Goal: Information Seeking & Learning: Learn about a topic

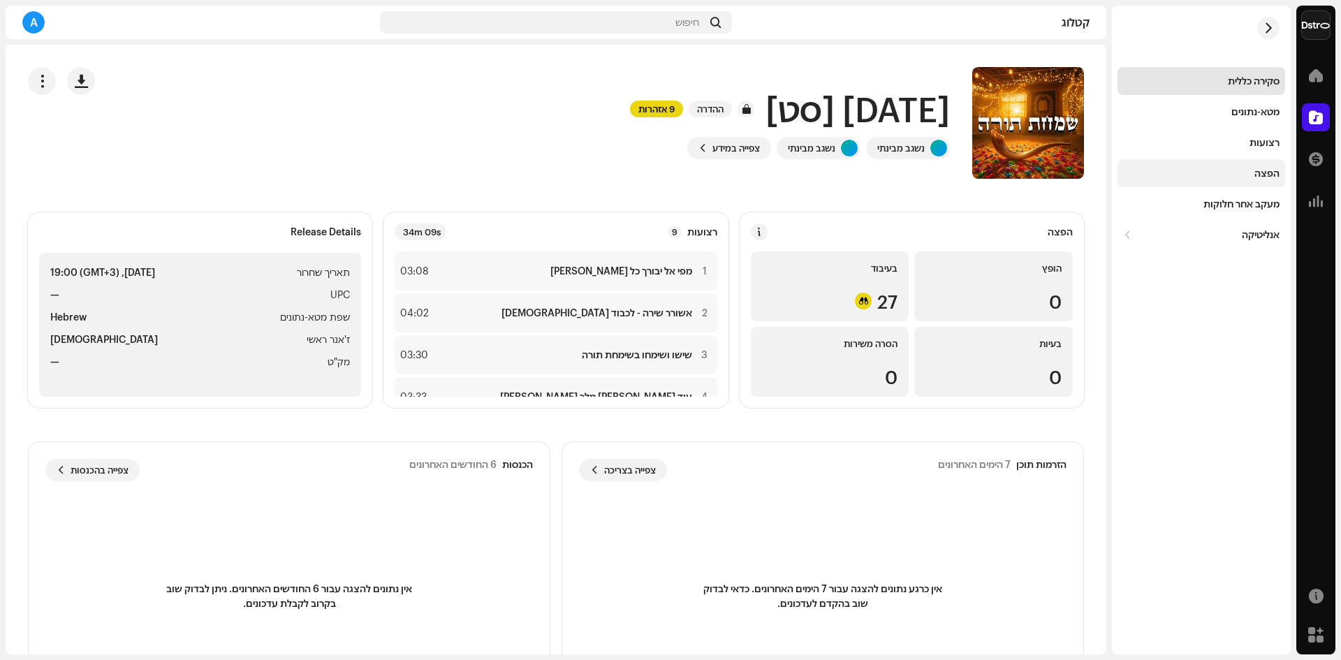
click at [1273, 176] on div "הפצה" at bounding box center [1266, 173] width 25 height 11
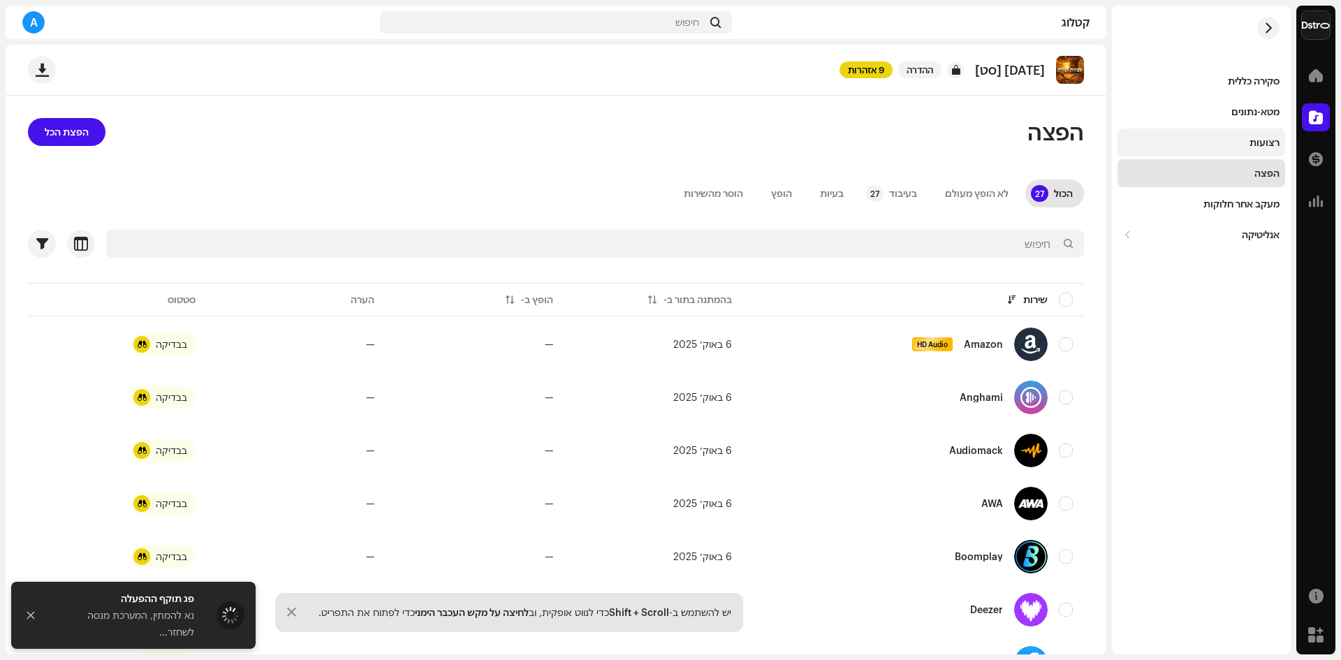
click at [1267, 140] on div "רצועות" at bounding box center [1264, 142] width 30 height 11
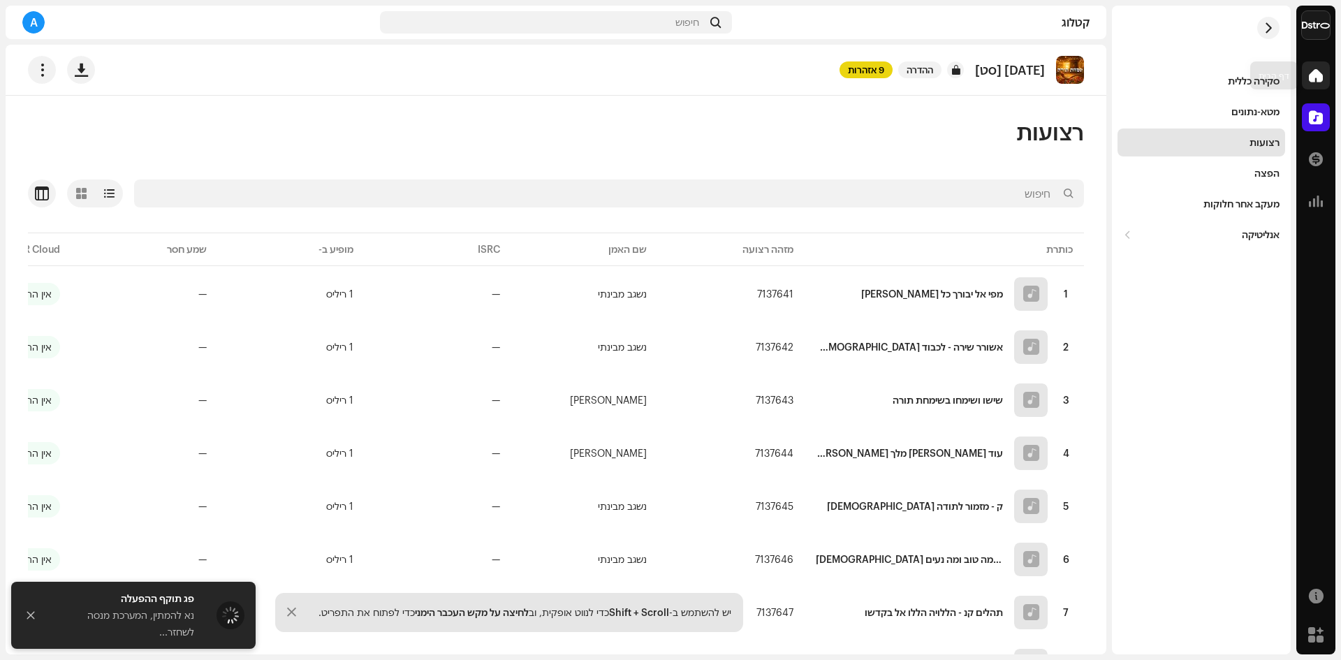
click at [1311, 73] on span at bounding box center [1316, 75] width 14 height 11
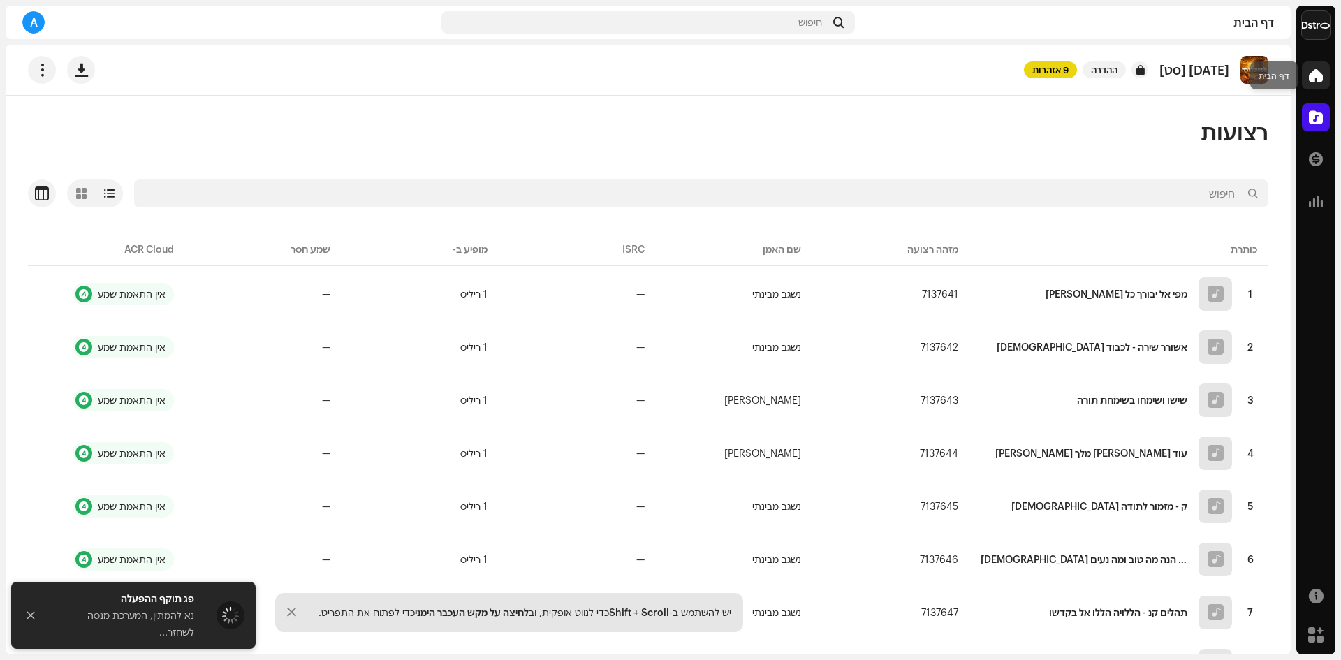
click at [1309, 76] on span at bounding box center [1316, 75] width 14 height 11
click at [236, 71] on div "[DATE] [סט] ההדרה 9 אזהרות" at bounding box center [648, 70] width 1240 height 28
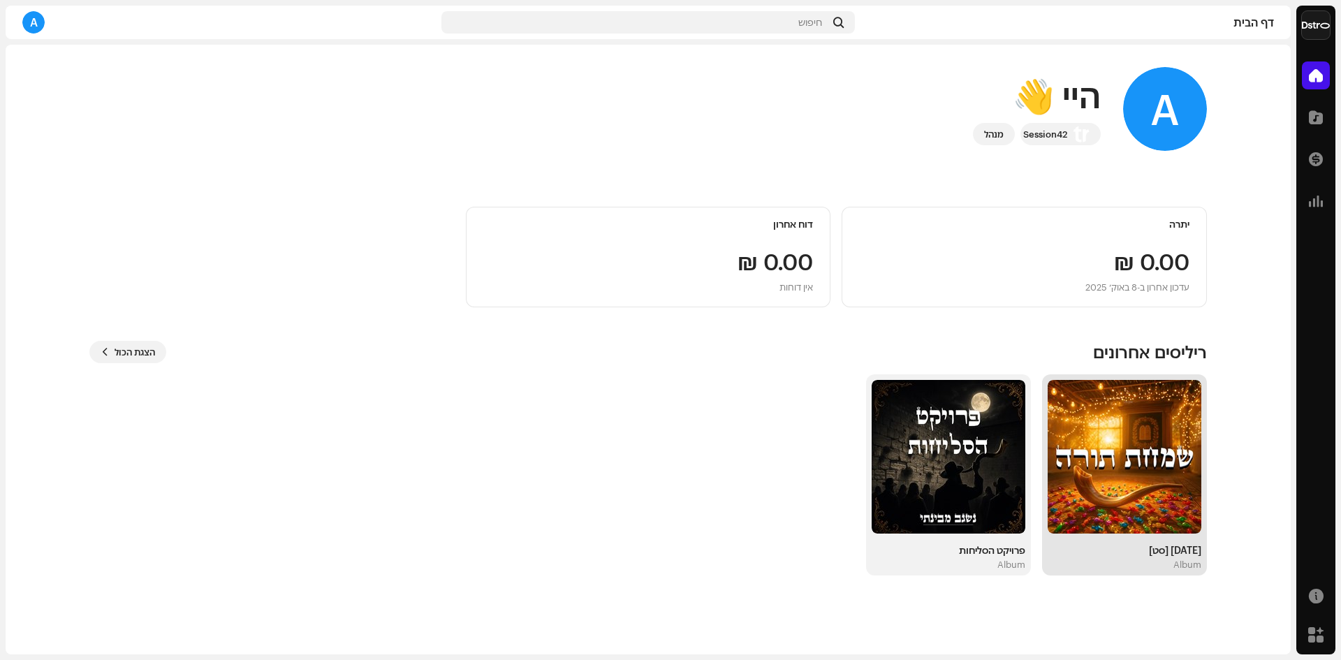
click at [1147, 458] on img at bounding box center [1124, 457] width 154 height 154
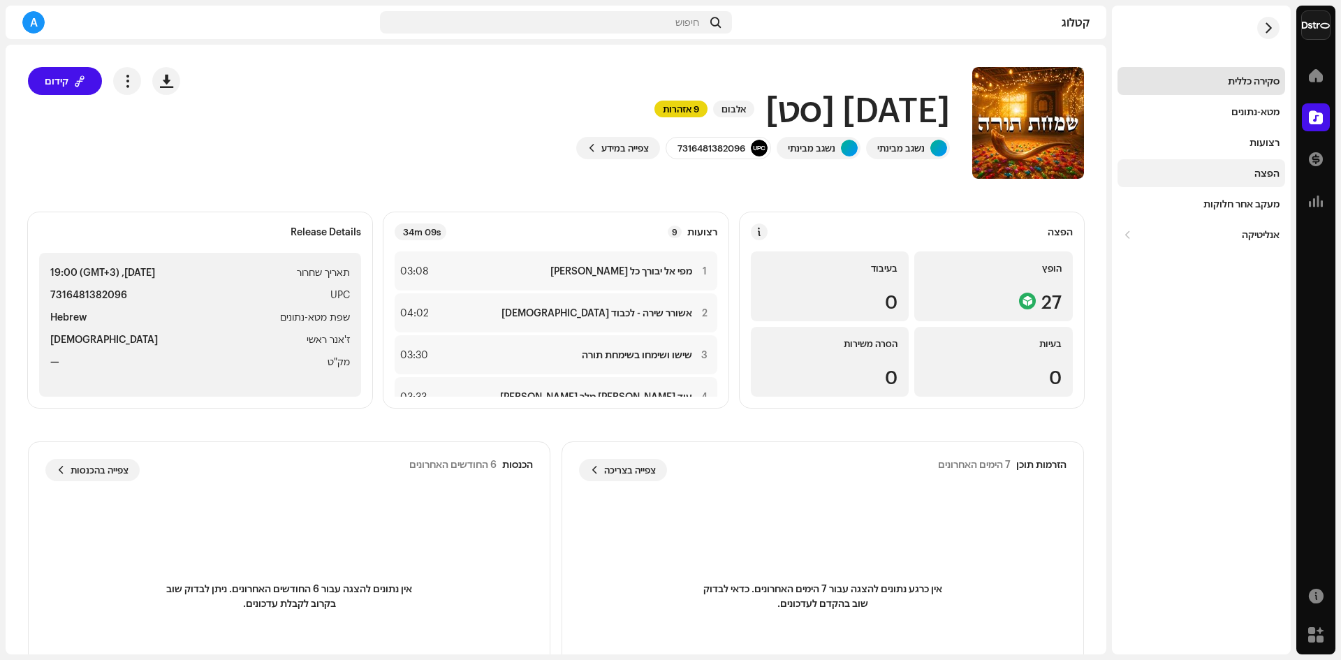
click at [1269, 174] on div "הפצה" at bounding box center [1266, 173] width 25 height 11
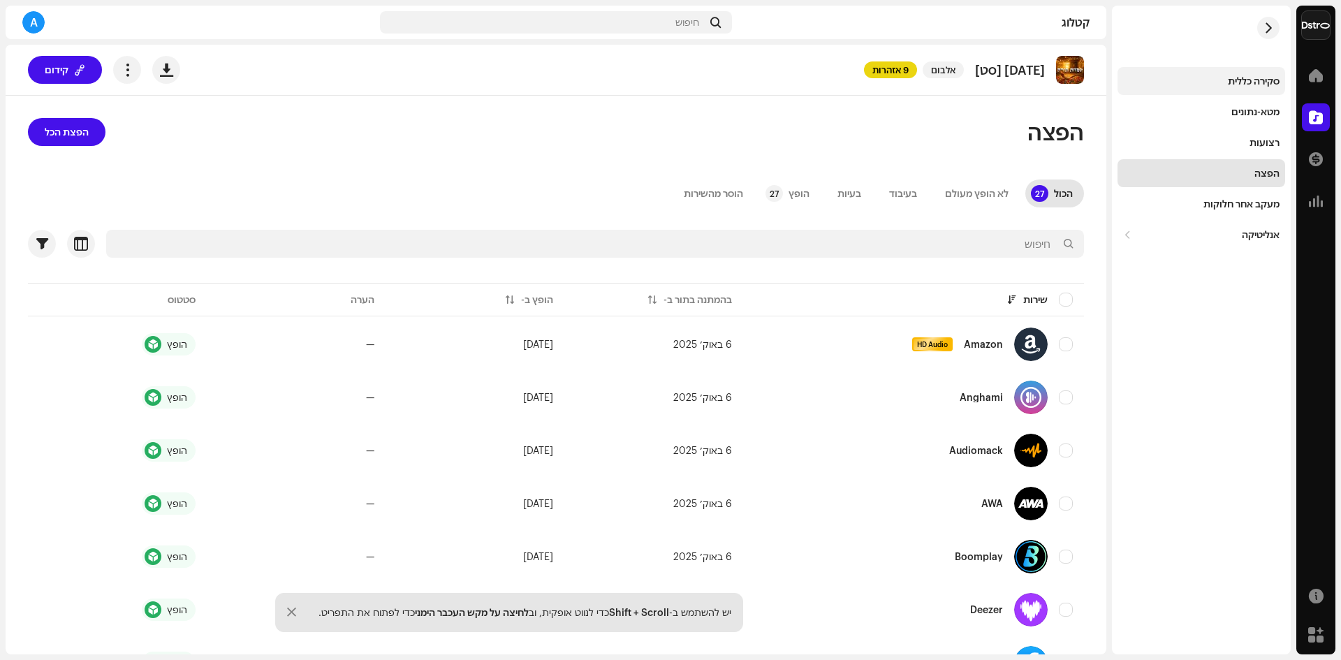
click at [1275, 83] on div "סקירה כללית" at bounding box center [1254, 80] width 52 height 11
